Goal: Task Accomplishment & Management: Manage account settings

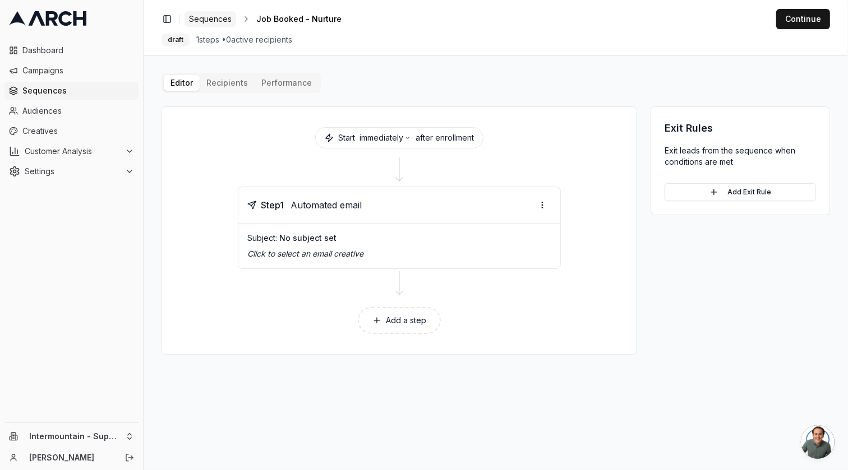
click at [216, 19] on span "Sequences" at bounding box center [210, 18] width 43 height 11
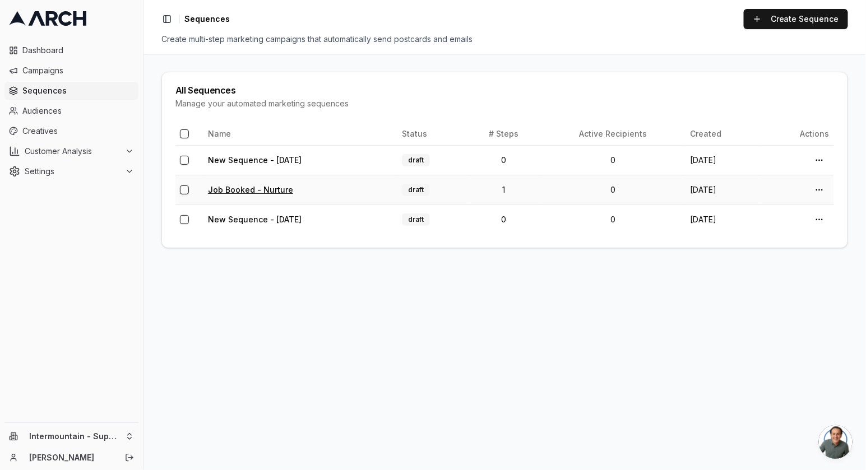
click at [267, 188] on link "Job Booked - Nurture" at bounding box center [250, 190] width 85 height 10
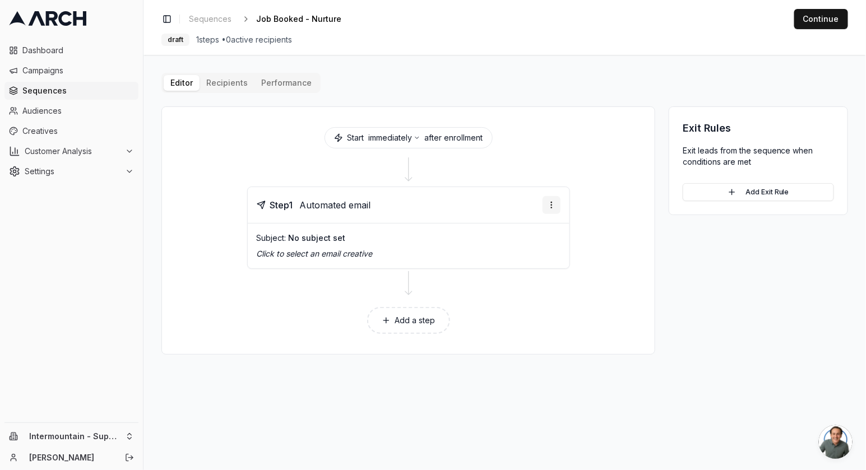
click at [557, 203] on html "Dashboard Campaigns Sequences Audiences Creatives Customer Analysis Settings In…" at bounding box center [433, 235] width 866 height 470
click at [466, 300] on html "Dashboard Campaigns Sequences Audiences Creatives Customer Analysis Settings In…" at bounding box center [433, 235] width 866 height 470
click at [101, 126] on span "Creatives" at bounding box center [78, 131] width 112 height 11
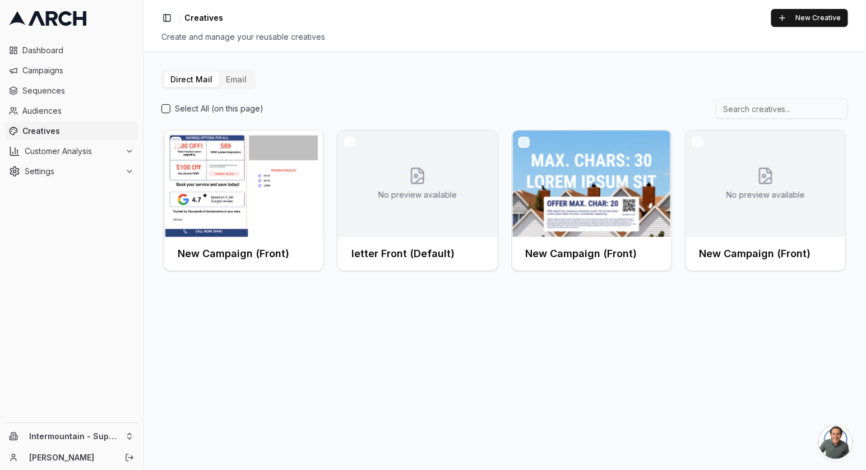
click at [229, 78] on button "Email" at bounding box center [236, 80] width 34 height 16
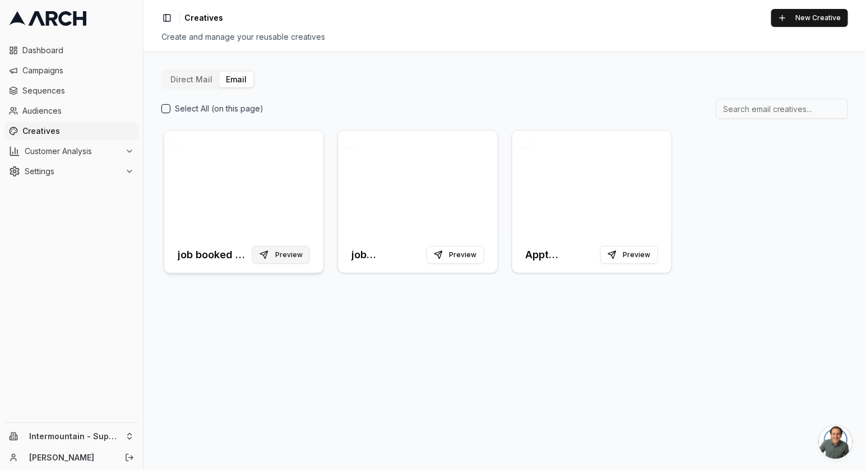
click at [301, 256] on button "Preview" at bounding box center [281, 255] width 58 height 18
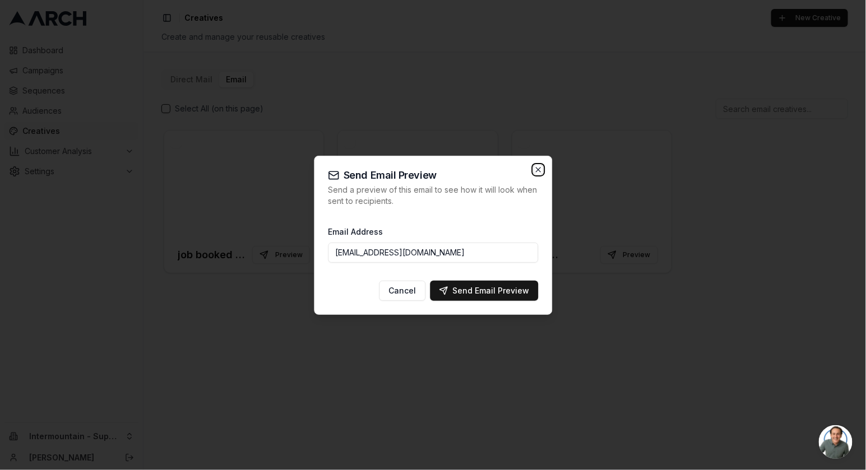
click at [536, 170] on icon "button" at bounding box center [538, 169] width 9 height 9
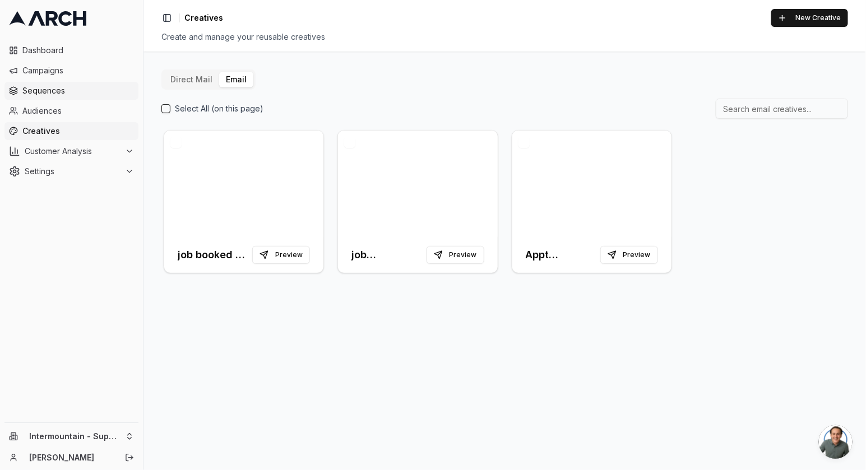
click at [63, 93] on span "Sequences" at bounding box center [78, 90] width 112 height 11
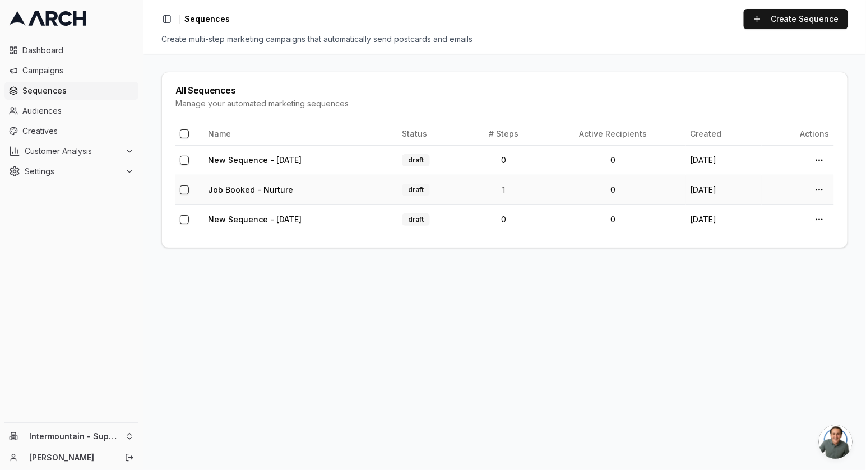
click at [322, 189] on td "Job Booked - Nurture" at bounding box center [301, 190] width 194 height 30
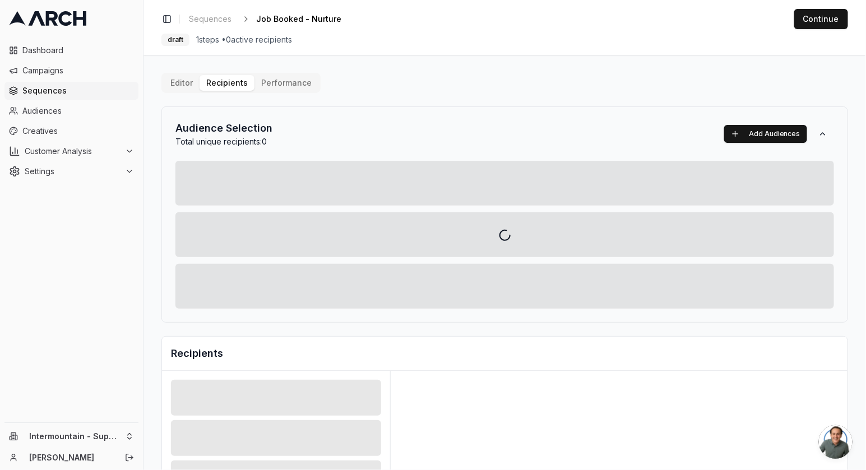
click at [230, 83] on div "Editor Recipients Performance Audience Selection Total unique recipients: 0 Add…" at bounding box center [504, 390] width 687 height 635
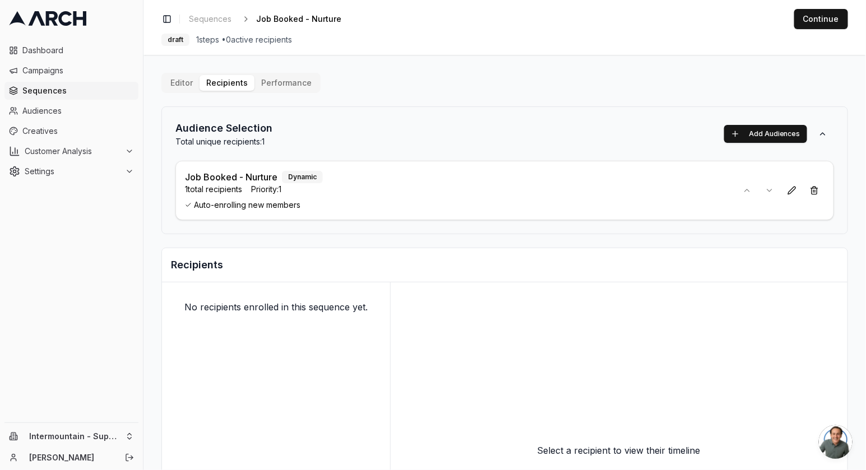
click at [59, 89] on span "Sequences" at bounding box center [78, 90] width 112 height 11
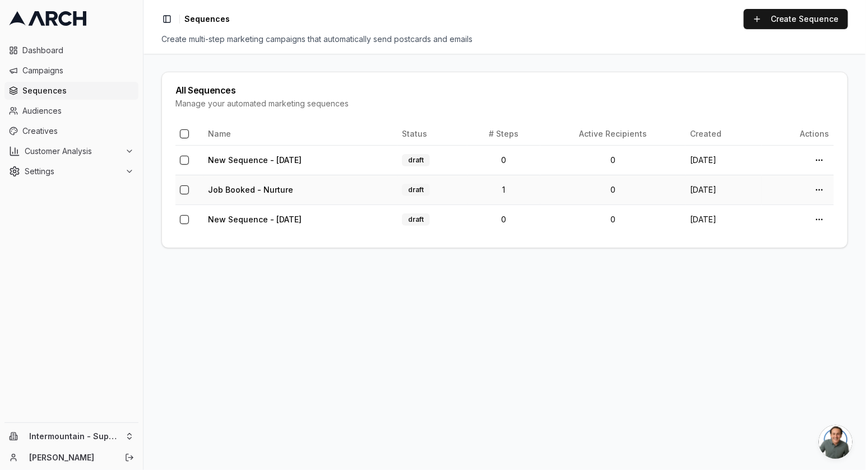
click at [336, 187] on td "Job Booked - Nurture" at bounding box center [301, 190] width 194 height 30
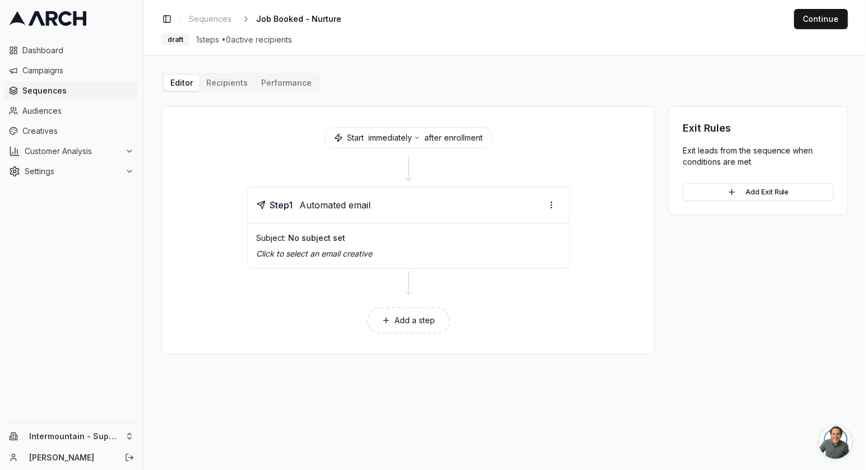
click at [214, 82] on div "Editor Recipients Performance Start immediately after enrollment Step 1 Automat…" at bounding box center [504, 214] width 687 height 282
click at [175, 78] on button "Editor" at bounding box center [182, 83] width 36 height 16
click at [549, 202] on html "Dashboard Campaigns Sequences Audiences Creatives Customer Analysis Settings In…" at bounding box center [433, 235] width 866 height 470
click at [517, 227] on div "Edit step" at bounding box center [525, 227] width 66 height 18
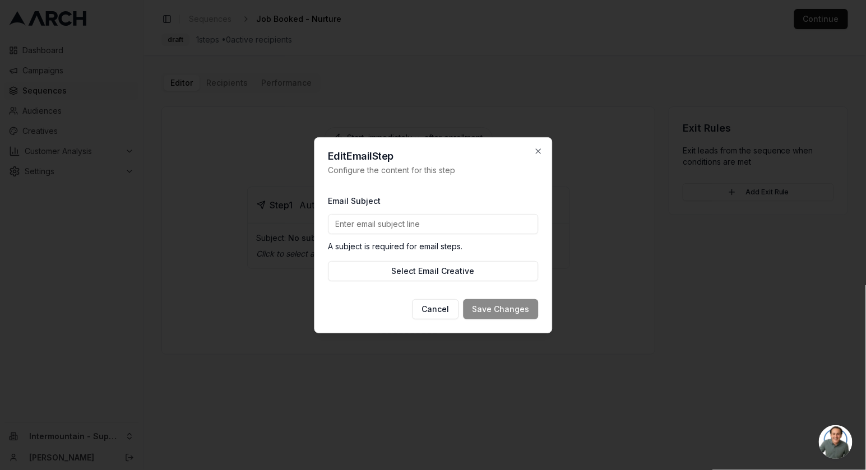
click at [423, 225] on input "Email Subject" at bounding box center [433, 224] width 210 height 20
click at [446, 207] on div "Email Subject A subject is required for email steps." at bounding box center [433, 223] width 210 height 58
click at [436, 230] on input "Email Subject" at bounding box center [433, 224] width 210 height 20
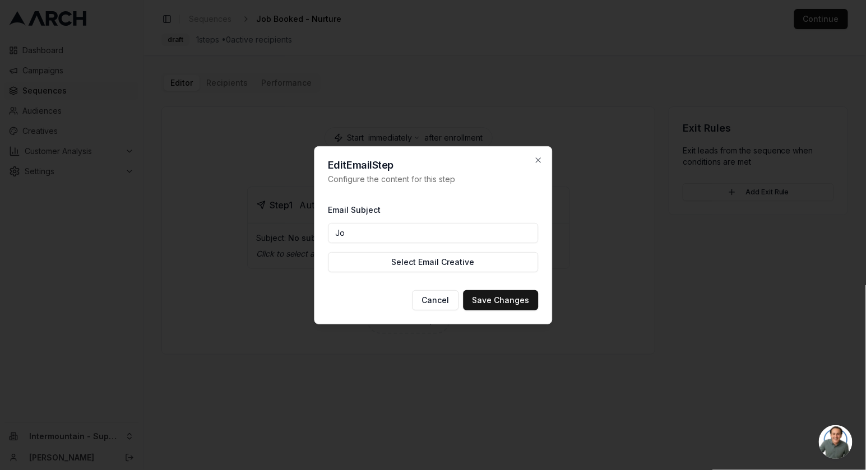
type input "J"
type input "A"
drag, startPoint x: 424, startPoint y: 233, endPoint x: 326, endPoint y: 232, distance: 98.7
click at [325, 232] on div "Edit Email Step Configure the content for this step Email Subject Appointment C…" at bounding box center [433, 235] width 238 height 178
type input "Upcoming appointment with Superior Water & Air!"
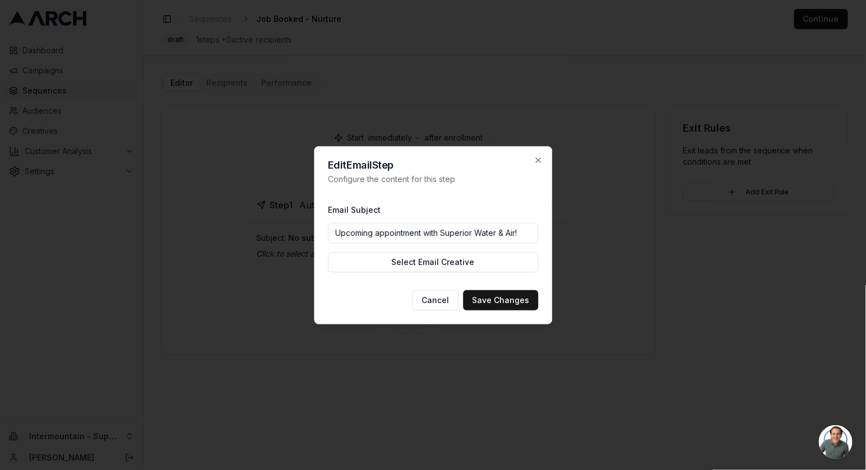
click at [457, 212] on div "Email Subject Upcoming appointment with Superior Water & Air!" at bounding box center [433, 223] width 210 height 40
click at [452, 260] on button "Select Email Creative" at bounding box center [433, 262] width 210 height 20
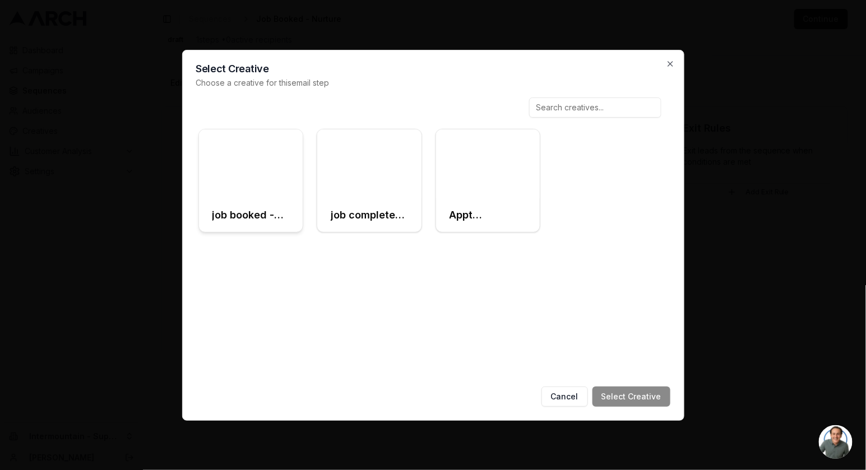
click at [236, 158] on div at bounding box center [251, 165] width 104 height 70
click at [624, 395] on button "Select Creative" at bounding box center [632, 397] width 78 height 20
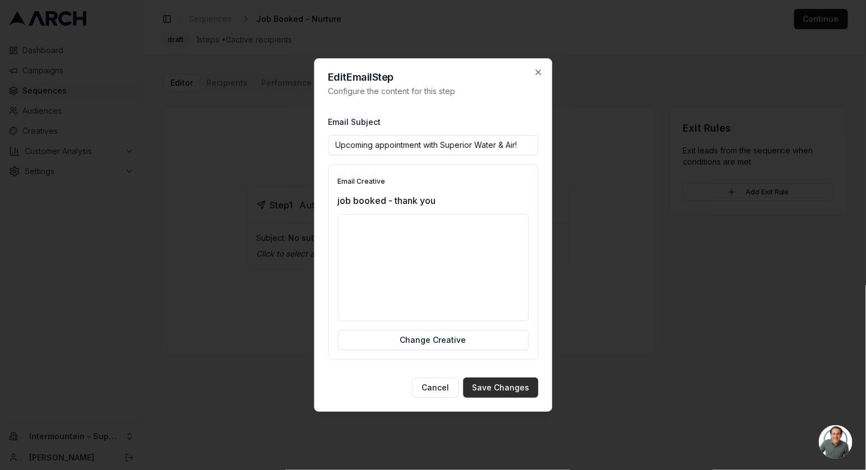
click at [503, 390] on button "Save Changes" at bounding box center [500, 388] width 75 height 20
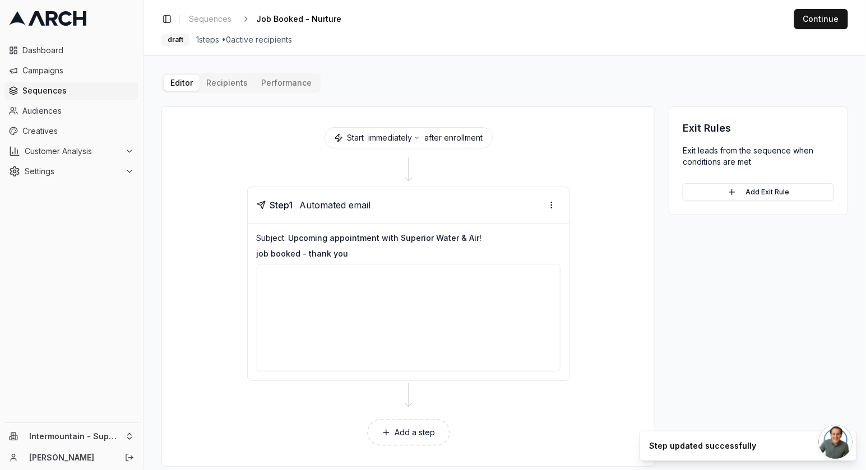
click at [230, 80] on div "Editor Recipients Performance Start immediately after enrollment Step 1 Automat…" at bounding box center [504, 270] width 687 height 394
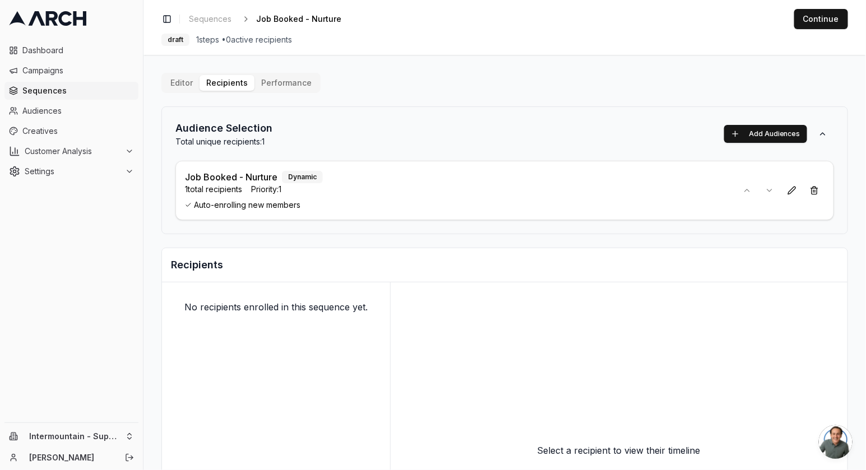
click at [282, 76] on button "Performance" at bounding box center [287, 83] width 64 height 16
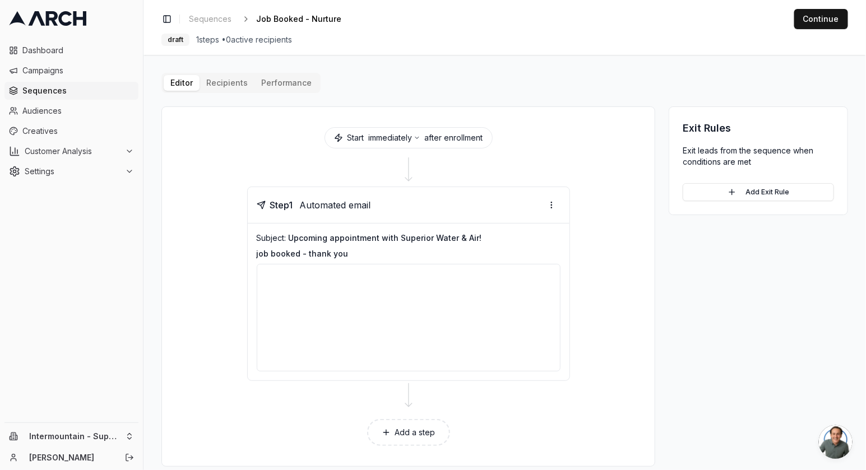
click at [186, 82] on button "Editor" at bounding box center [182, 83] width 36 height 16
click at [820, 21] on button "Continue" at bounding box center [821, 19] width 54 height 20
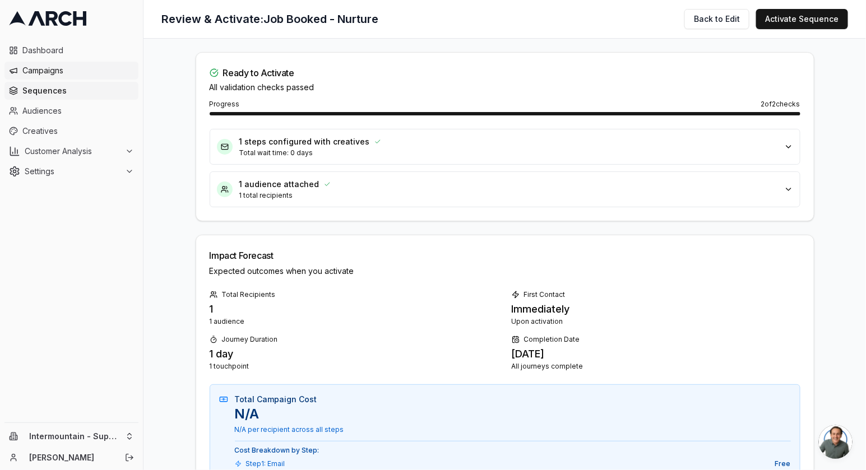
click at [56, 72] on span "Campaigns" at bounding box center [78, 70] width 112 height 11
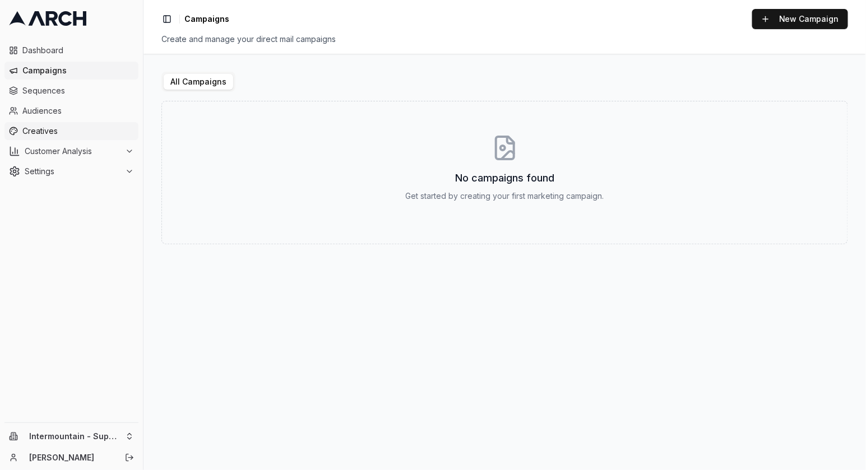
click at [55, 132] on span "Creatives" at bounding box center [78, 131] width 112 height 11
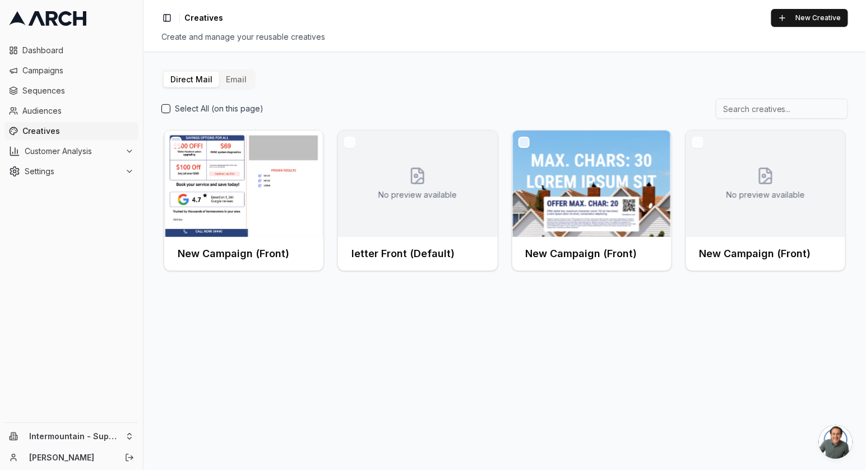
click at [227, 73] on button "Email" at bounding box center [236, 80] width 34 height 16
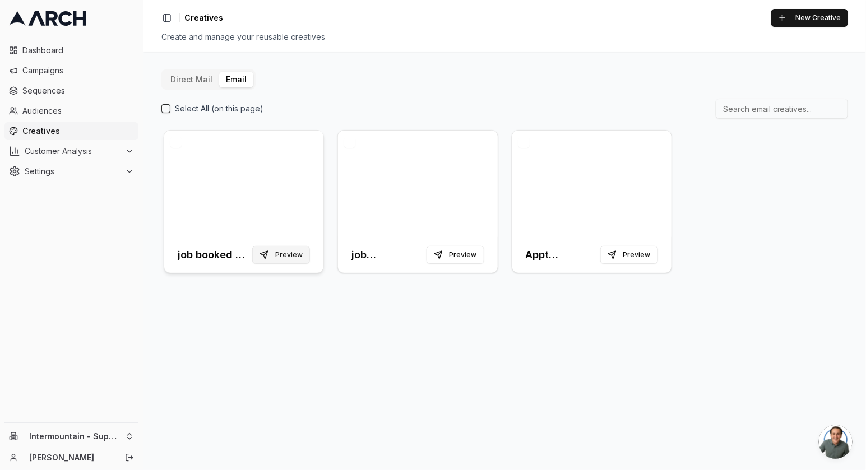
click at [298, 256] on button "Preview" at bounding box center [281, 255] width 58 height 18
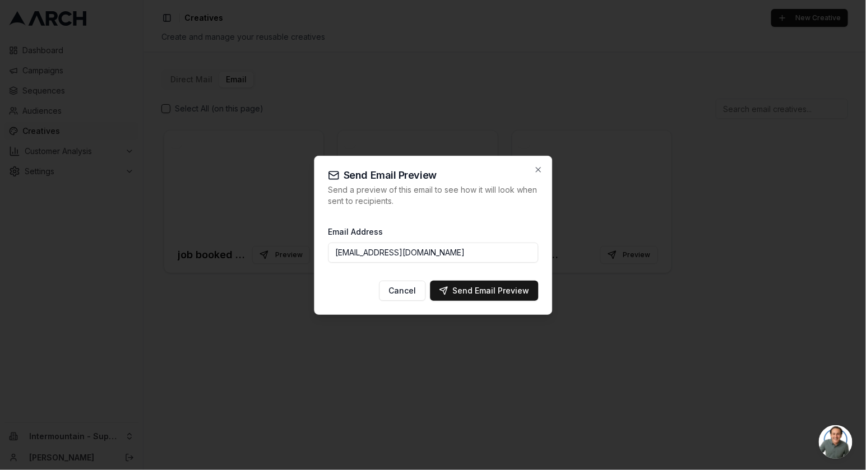
click at [470, 248] on input "ngedda@intermountainhs.com" at bounding box center [433, 253] width 210 height 20
drag, startPoint x: 469, startPoint y: 254, endPoint x: 309, endPoint y: 239, distance: 160.5
click at [309, 239] on body "Dashboard Campaigns Sequences Audiences Creatives Customer Analysis Settings In…" at bounding box center [433, 235] width 866 height 470
drag, startPoint x: 463, startPoint y: 257, endPoint x: 351, endPoint y: 246, distance: 112.1
click at [351, 246] on input "ngedda@intermountainhs.com" at bounding box center [433, 253] width 210 height 20
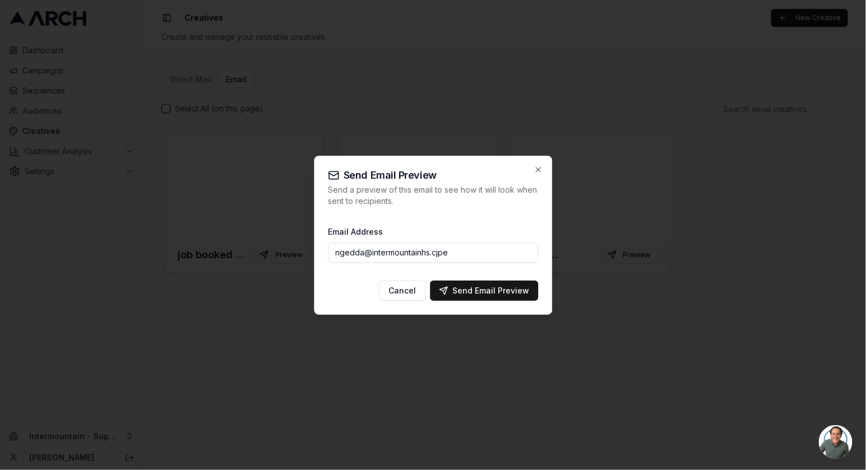
click at [458, 252] on input "ngedda@intermountainhs.cjpe" at bounding box center [433, 253] width 210 height 20
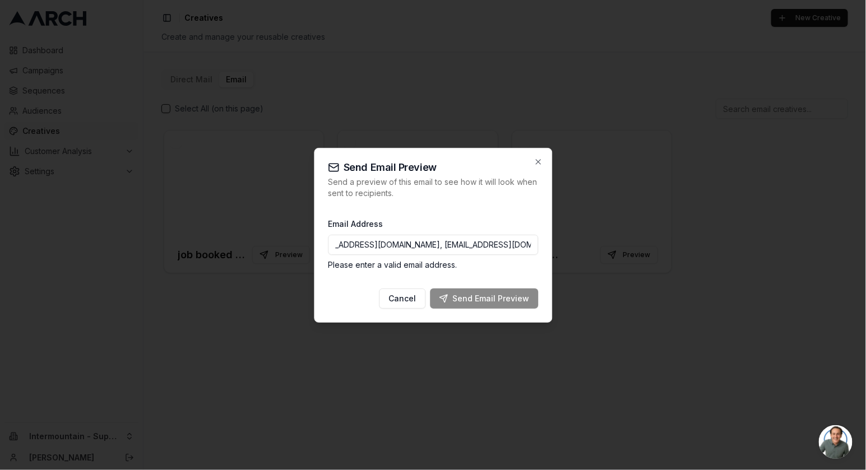
scroll to position [0, 31]
click at [423, 248] on input "ngedda@intermountainhs.com, Jperry@intermountainhs.com" at bounding box center [433, 245] width 210 height 20
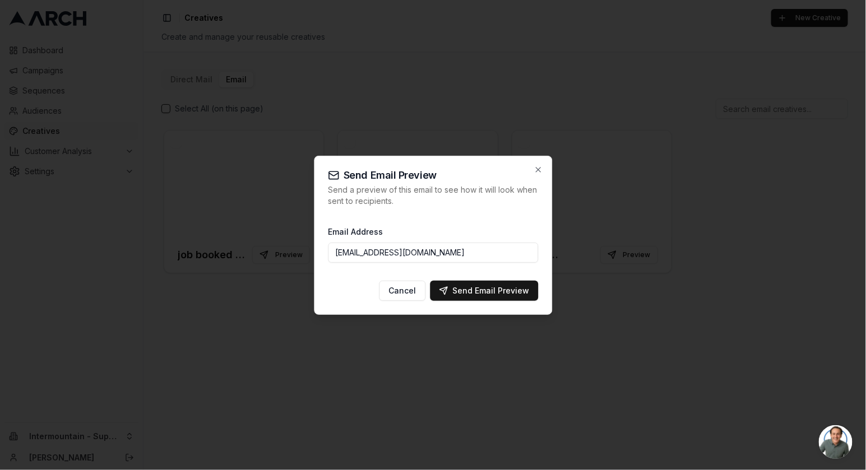
click at [468, 254] on input "Jperry@intermountainhs.com" at bounding box center [433, 253] width 210 height 20
paste input "toddj@superiorwaterandair.com"
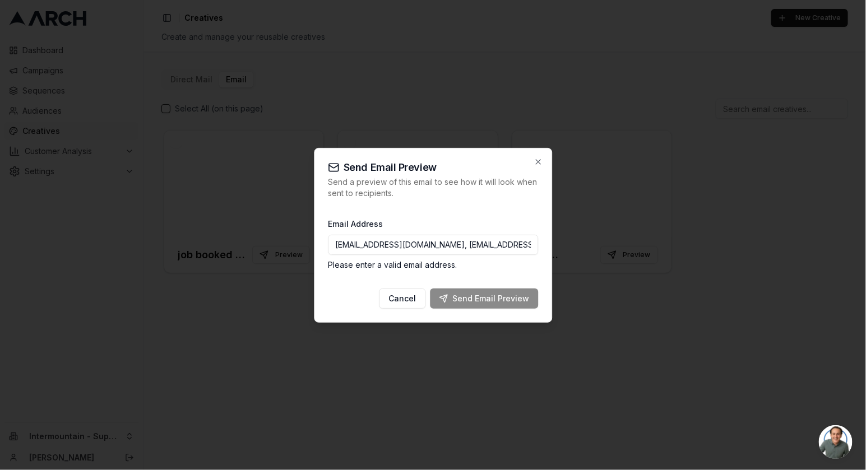
drag, startPoint x: 447, startPoint y: 245, endPoint x: 331, endPoint y: 245, distance: 116.1
click at [331, 245] on input "Jperry@intermountainhs.com, toddj@superiorwaterandair.com" at bounding box center [433, 245] width 210 height 20
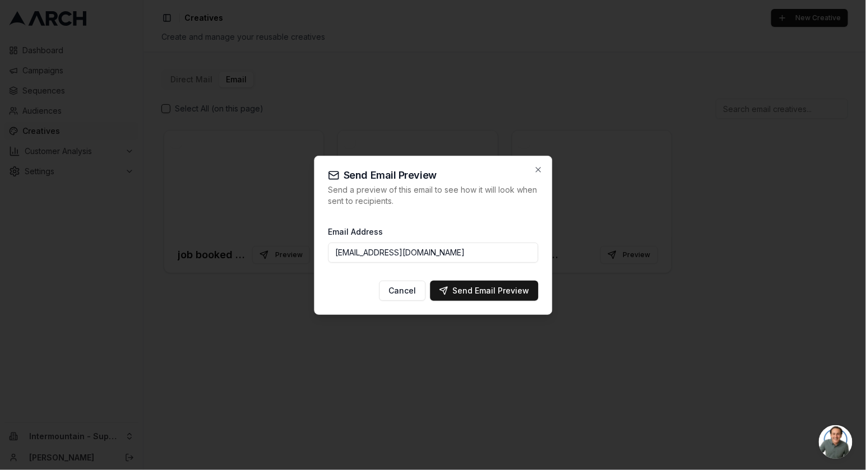
click at [481, 253] on input "toddj@superiorwaterandair.com" at bounding box center [433, 253] width 210 height 20
paste input "JPerry@intermountainhs.com"
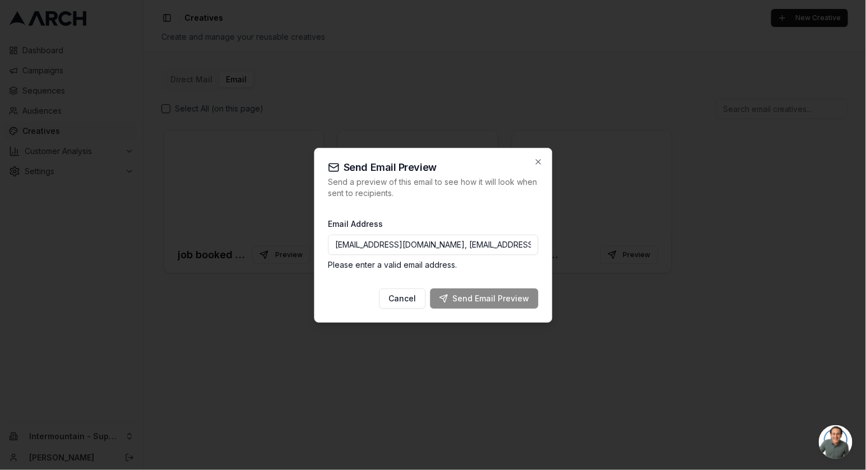
click at [486, 269] on p "Please enter a valid email address." at bounding box center [433, 265] width 210 height 11
click at [510, 249] on input "toddj@superiorwaterandair.com, JPerry@intermountainhs.com" at bounding box center [433, 245] width 210 height 20
click at [512, 247] on input "toddj@superiorwaterandair.com, JPerry@intermountainhs.com" at bounding box center [433, 245] width 210 height 20
drag, startPoint x: 512, startPoint y: 247, endPoint x: 552, endPoint y: 247, distance: 39.8
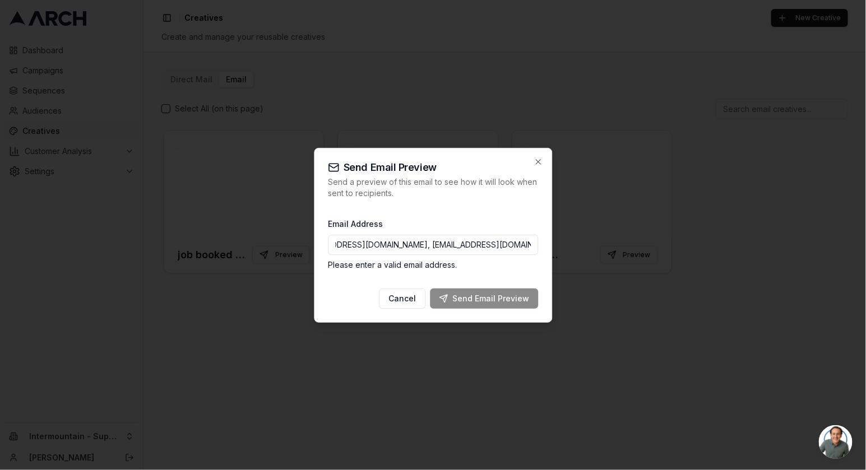
click at [552, 247] on div "Send Email Preview Send a preview of this email to see how it will look when se…" at bounding box center [433, 235] width 238 height 175
click at [530, 245] on input "toddj@superiorwaterandair.com, JPerry@intermountainhs.com" at bounding box center [433, 245] width 210 height 20
click at [421, 245] on input "toddj@superiorwaterandair.com, JPerry@intermountainhs.com" at bounding box center [433, 245] width 210 height 20
click at [419, 245] on input "toddj@superiorwaterandair.com, JPerry@intermountainhs.com" at bounding box center [433, 245] width 210 height 20
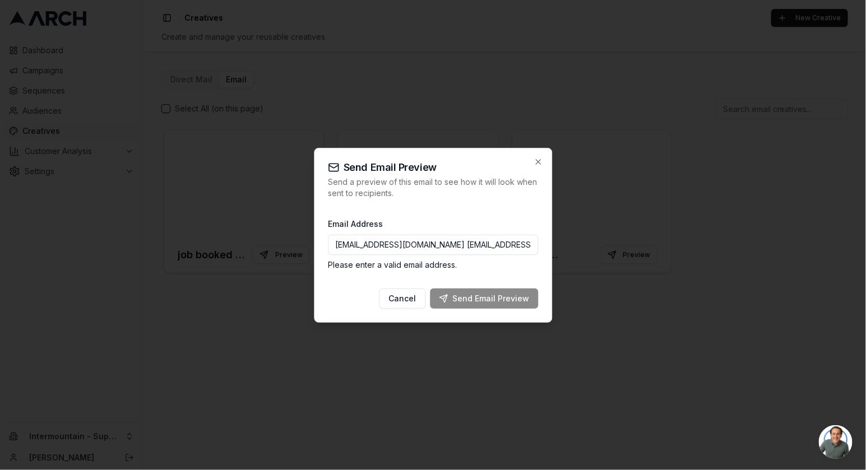
click at [469, 295] on div "Cancel Send Email Preview" at bounding box center [433, 299] width 210 height 20
click at [456, 244] on input "toddj@superiorwaterandair.com JPerry@intermountainhs.com" at bounding box center [433, 245] width 210 height 20
drag, startPoint x: 456, startPoint y: 245, endPoint x: 537, endPoint y: 249, distance: 80.3
click at [537, 249] on input "toddj@superiorwaterandair.com JPerry@intermountainhs.com" at bounding box center [433, 245] width 210 height 20
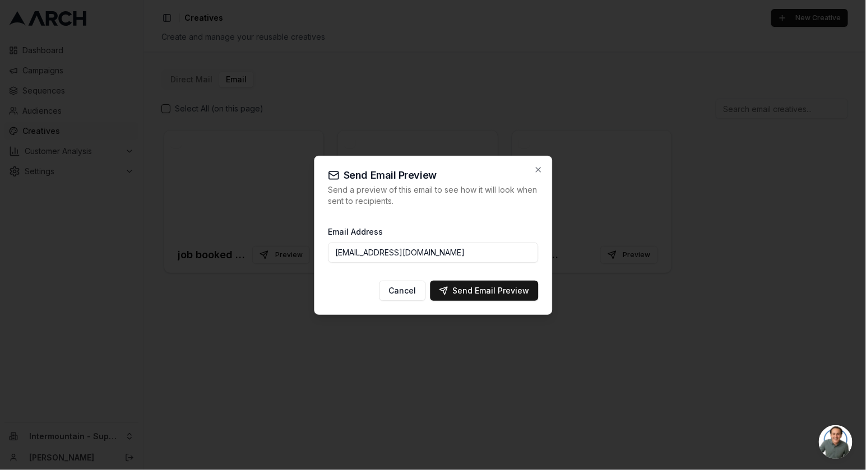
scroll to position [0, 0]
paste input "JPerry@intermountainhs.com"
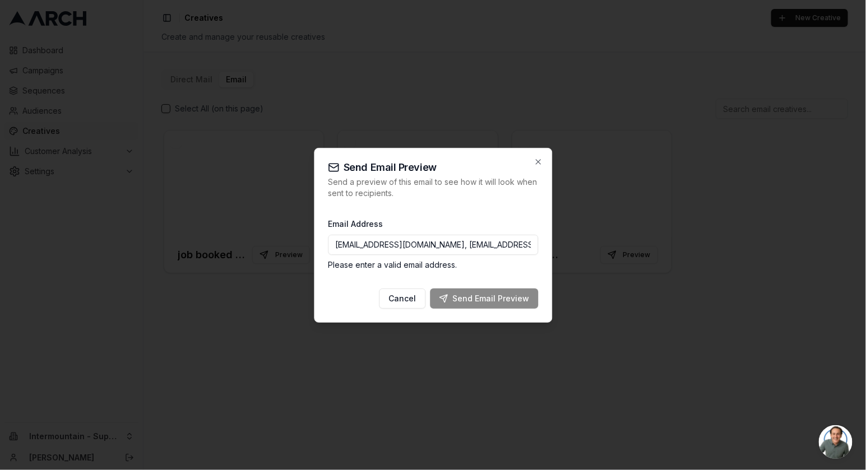
drag, startPoint x: 533, startPoint y: 247, endPoint x: 313, endPoint y: 247, distance: 219.8
click at [313, 247] on body "Dashboard Campaigns Sequences Audiences Creatives Customer Analysis Settings In…" at bounding box center [433, 235] width 866 height 470
click at [456, 242] on input "toddj@superiorwaterandair.com, JPerry@intermountainhs.com" at bounding box center [433, 245] width 210 height 20
drag, startPoint x: 454, startPoint y: 246, endPoint x: 532, endPoint y: 242, distance: 77.5
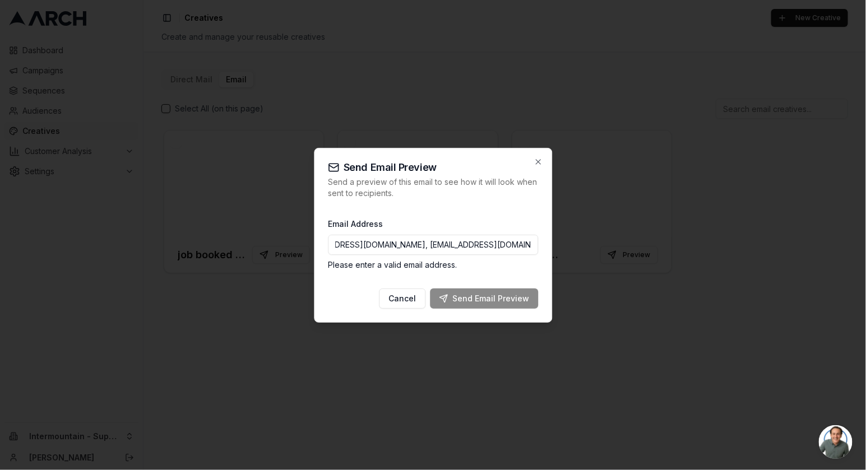
click at [532, 242] on input "toddj@superiorwaterandair.com, JPerry@intermountainhs.com" at bounding box center [433, 245] width 210 height 20
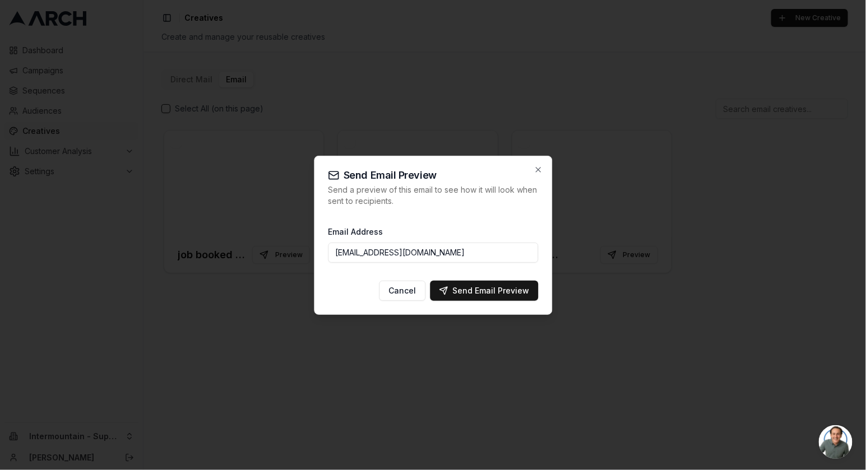
scroll to position [0, 0]
click at [334, 250] on input "toddj@superiorwaterandair.com" at bounding box center [433, 253] width 210 height 20
paste input "JPerry@intermountainhs.com"
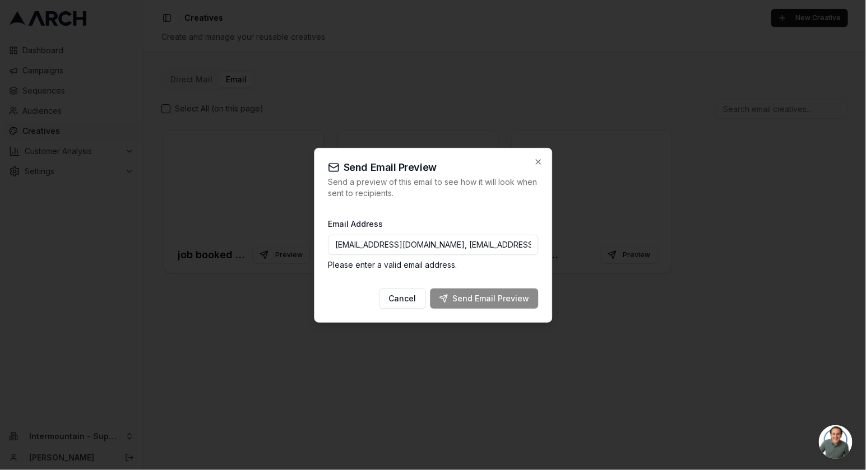
click at [371, 253] on input "JPerry@intermountainhs.com, toddj@superiorwaterandair.com" at bounding box center [433, 245] width 210 height 20
click at [341, 244] on input "JPerry@intermountainhs.com, toddj@superiorwaterandair.com" at bounding box center [433, 245] width 210 height 20
click at [441, 242] on input "jperry@intermountainhs.com, toddj@superiorwaterandair.com" at bounding box center [433, 245] width 210 height 20
click at [443, 246] on input "jperry@intermountainhs.com, toddj@superiorwaterandair.com" at bounding box center [433, 245] width 210 height 20
drag, startPoint x: 446, startPoint y: 244, endPoint x: 331, endPoint y: 244, distance: 114.4
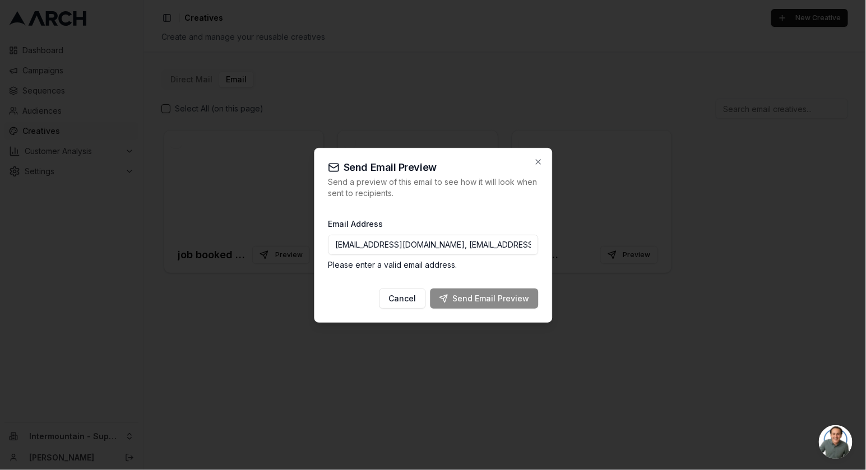
click at [331, 244] on input "jperry@intermountainhs.com, toddj@superiorwaterandair.com" at bounding box center [433, 245] width 210 height 20
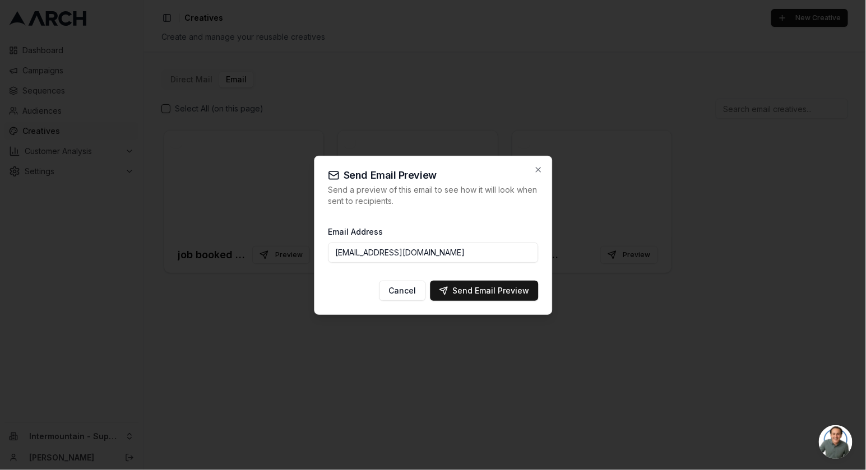
drag, startPoint x: 473, startPoint y: 249, endPoint x: 312, endPoint y: 250, distance: 160.9
click at [311, 250] on body "Dashboard Campaigns Sequences Audiences Creatives Customer Analysis Settings In…" at bounding box center [433, 235] width 866 height 470
paste input "JPerry@intermountainhs.com"
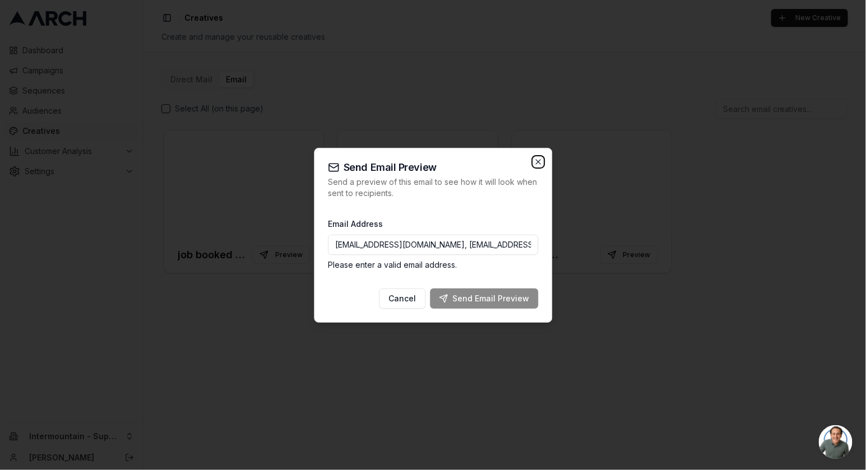
click at [541, 161] on icon "button" at bounding box center [538, 162] width 9 height 9
type input "ngedda@intermountainhs.com"
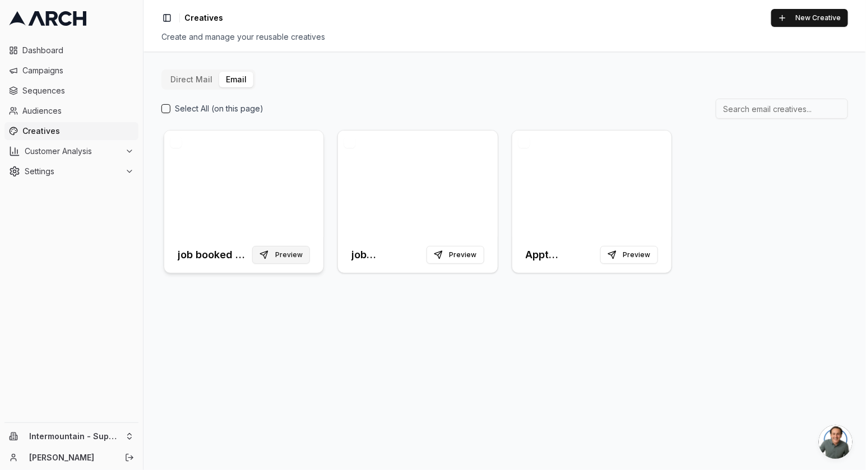
click at [284, 260] on button "Preview" at bounding box center [281, 255] width 58 height 18
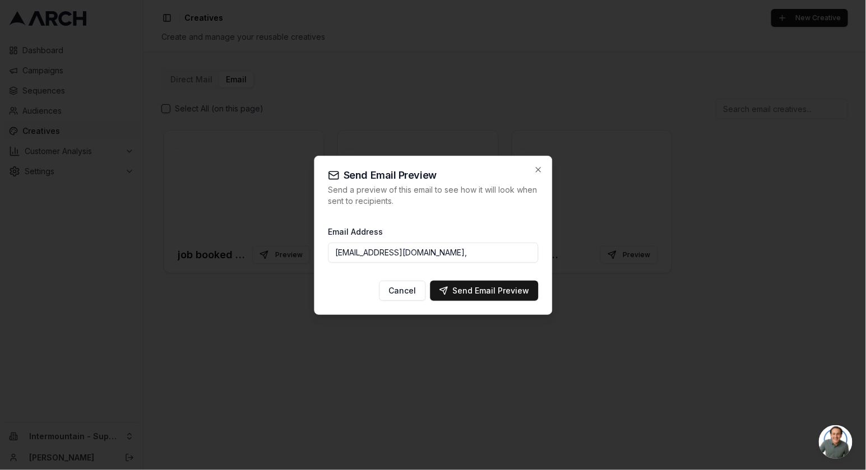
drag, startPoint x: 452, startPoint y: 251, endPoint x: 296, endPoint y: 251, distance: 155.9
click at [296, 251] on body "Dashboard Campaigns Sequences Audiences Creatives Customer Analysis Settings In…" at bounding box center [433, 235] width 866 height 470
paste input "JPerry@intermountainhs.com"
paste input "toddj@superiorwaterandair.com"
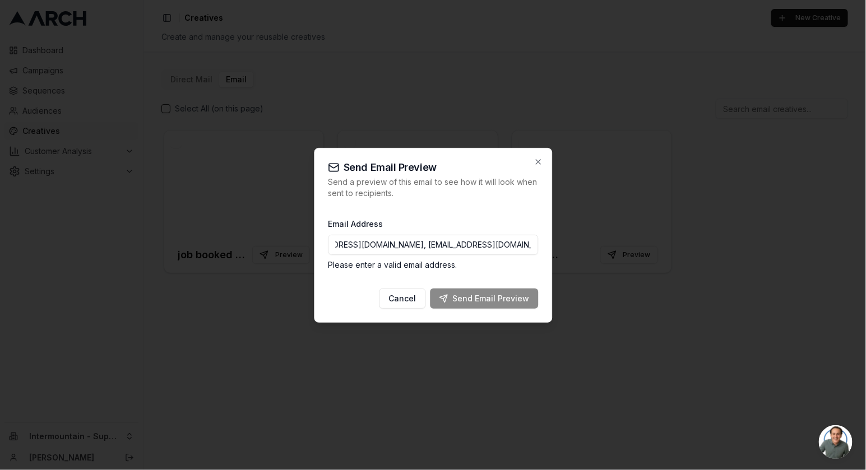
scroll to position [0, 41]
drag, startPoint x: 533, startPoint y: 246, endPoint x: 408, endPoint y: 246, distance: 125.0
click at [408, 246] on input "JPerry@intermountainhs.com, toddj@superiorwaterandair.com," at bounding box center [433, 245] width 210 height 20
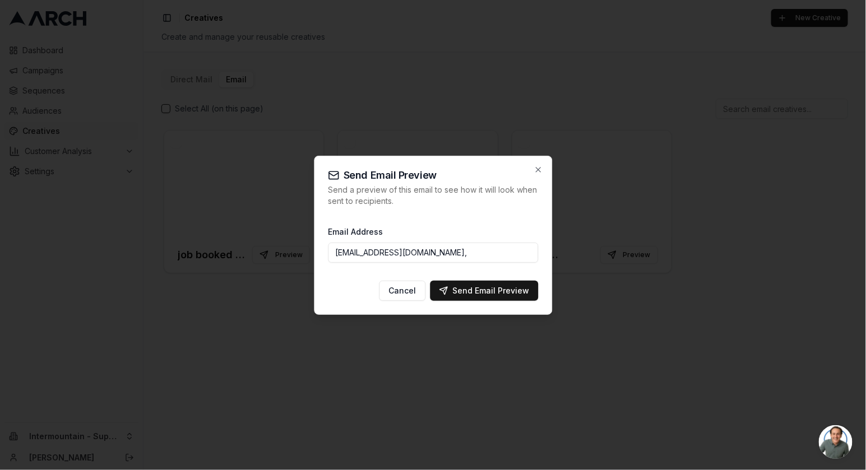
drag, startPoint x: 467, startPoint y: 257, endPoint x: 330, endPoint y: 252, distance: 136.9
click at [330, 252] on input "JPerry@intermountainhs.com," at bounding box center [433, 253] width 210 height 20
paste input "toddj@superiorwaterandair.com"
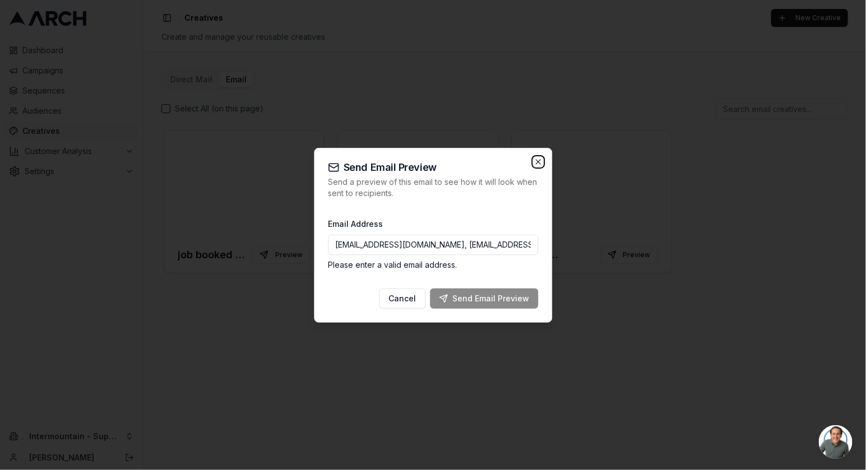
click at [541, 161] on icon "button" at bounding box center [538, 162] width 9 height 9
type input "ngedda@intermountainhs.com"
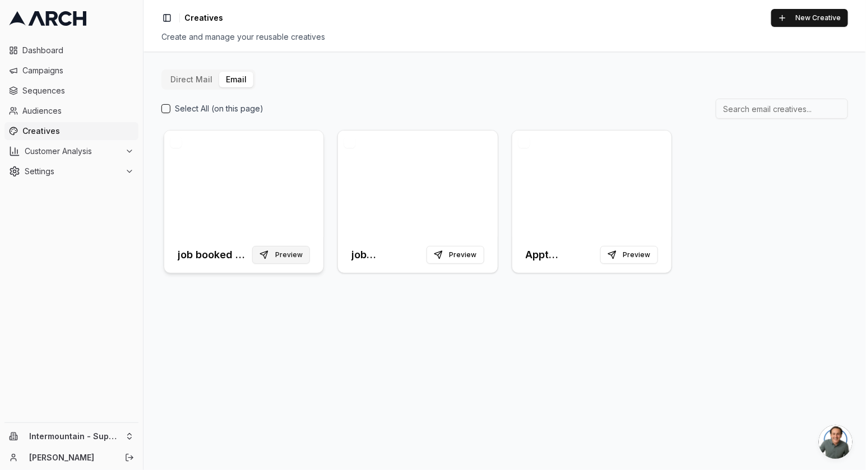
click at [290, 253] on button "Preview" at bounding box center [281, 255] width 58 height 18
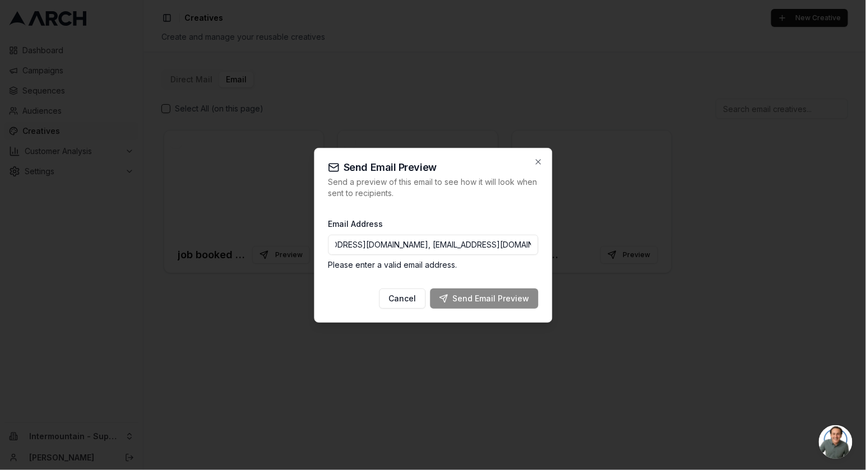
scroll to position [0, 34]
click at [479, 247] on input "toddj@superiorwaterandair.com, jperry@intermountainhs.com" at bounding box center [433, 245] width 210 height 20
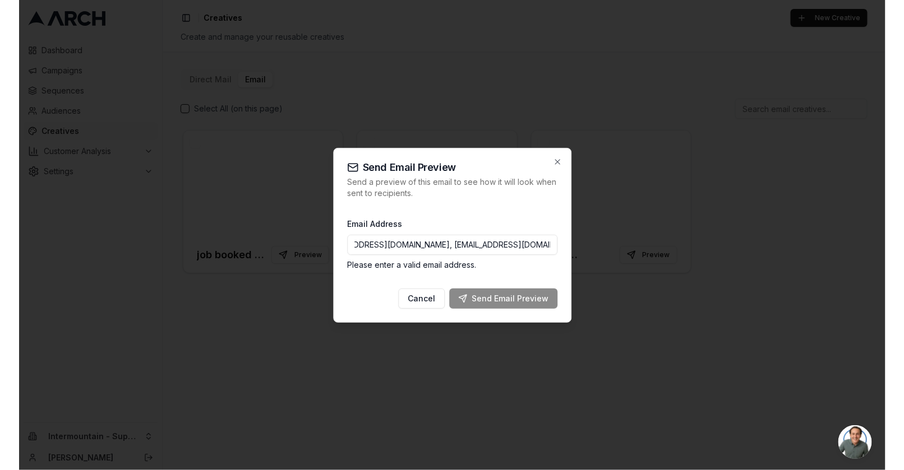
scroll to position [0, 0]
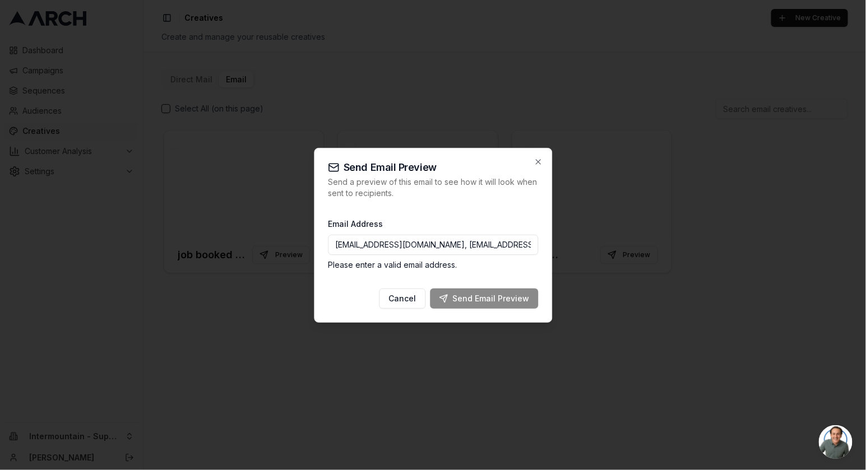
drag, startPoint x: 533, startPoint y: 247, endPoint x: 459, endPoint y: 244, distance: 74.1
click at [459, 244] on input "toddj@superiorwaterandair.com, jperry@intermountainhs.com" at bounding box center [433, 245] width 210 height 20
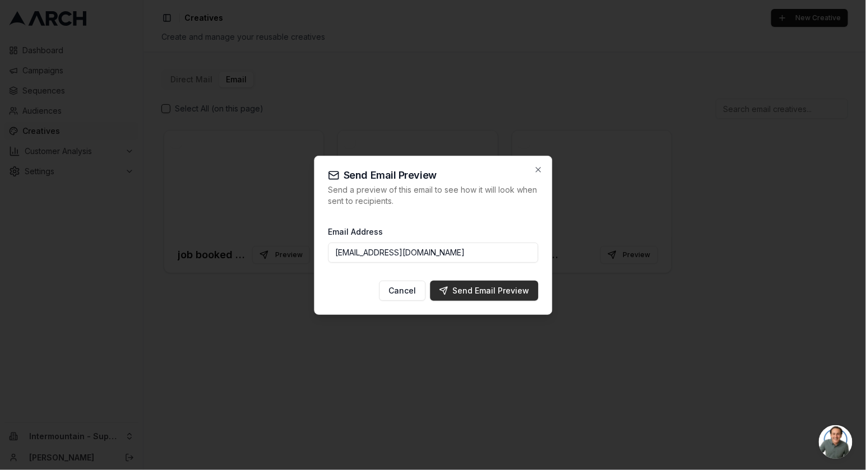
click at [512, 292] on div "Send Email Preview" at bounding box center [484, 290] width 90 height 11
type input "ngedda@intermountainhs.com"
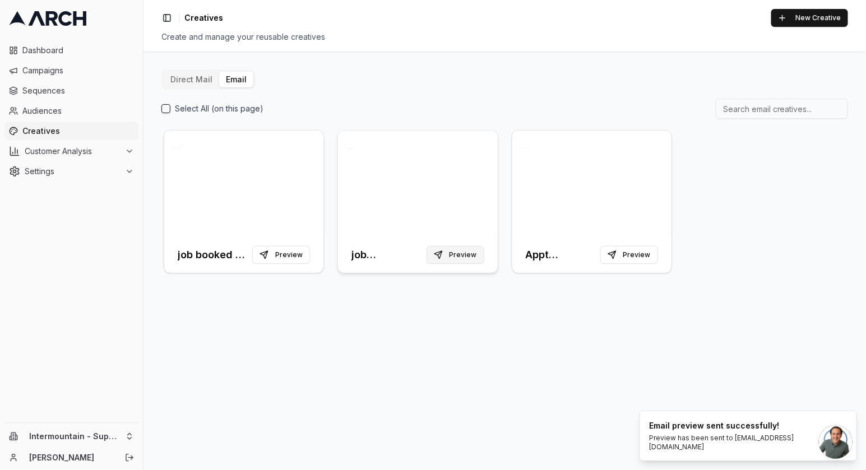
click at [474, 257] on button "Preview" at bounding box center [456, 255] width 58 height 18
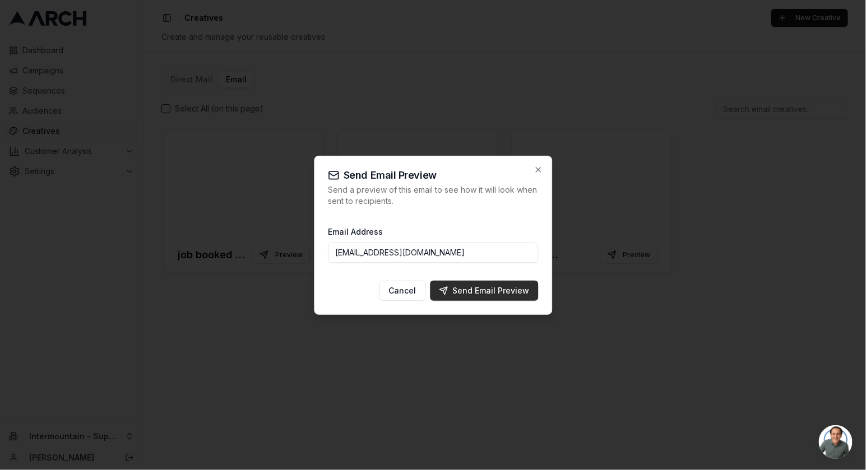
click at [484, 292] on div "Send Email Preview" at bounding box center [484, 290] width 90 height 11
type input "ngedda@intermountainhs.com"
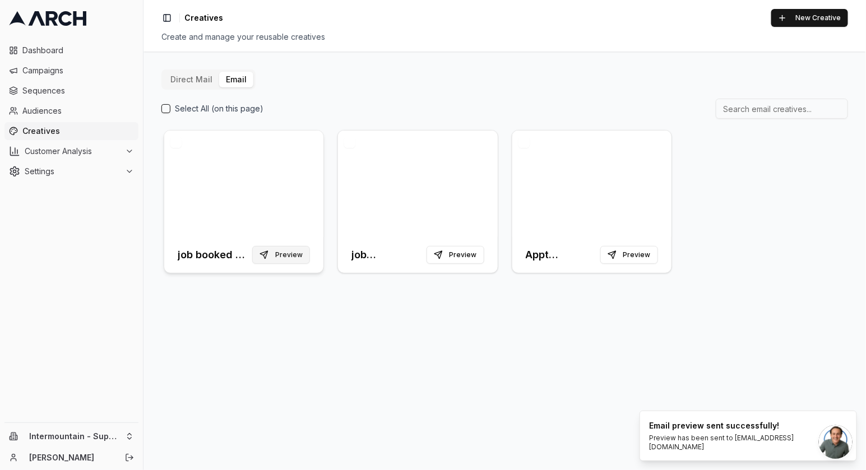
click at [290, 255] on button "Preview" at bounding box center [281, 255] width 58 height 18
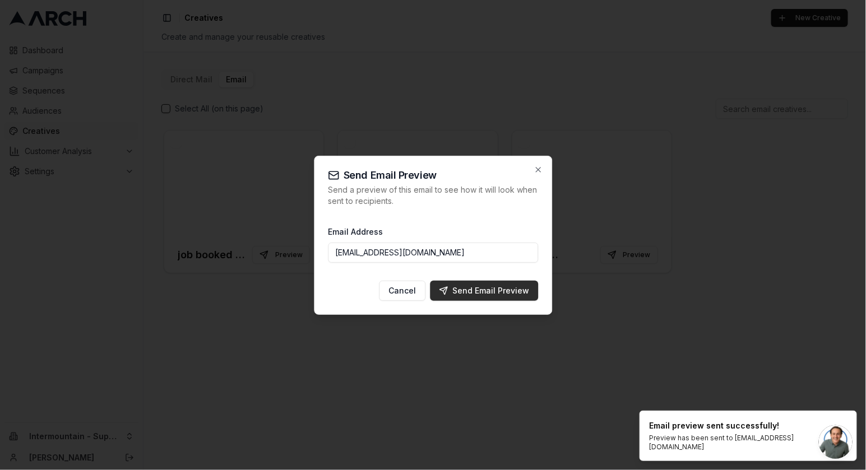
click at [492, 294] on div "Send Email Preview" at bounding box center [484, 290] width 90 height 11
type input "ngedda@intermountainhs.com"
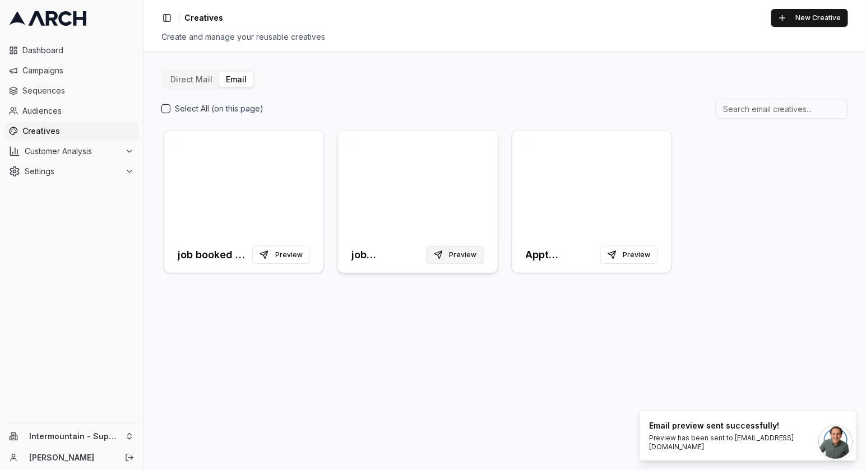
click at [445, 262] on button "Preview" at bounding box center [456, 255] width 58 height 18
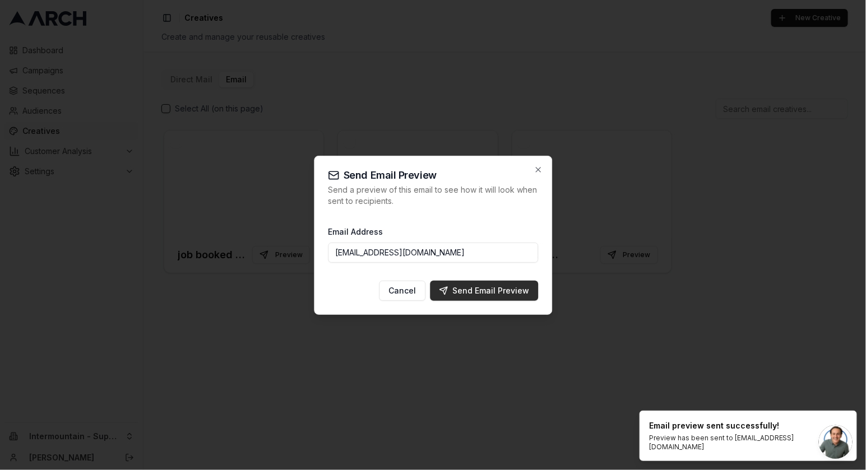
click at [459, 292] on div "Send Email Preview" at bounding box center [484, 290] width 90 height 11
type input "ngedda@intermountainhs.com"
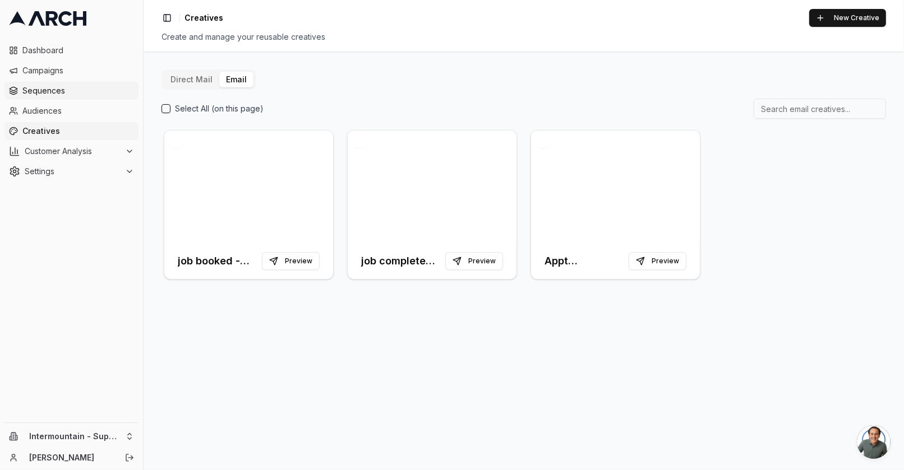
click at [59, 90] on span "Sequences" at bounding box center [78, 90] width 112 height 11
